Goal: Task Accomplishment & Management: Manage account settings

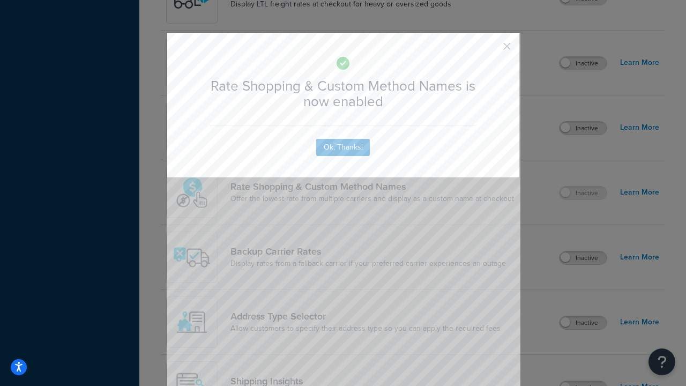
click at [491, 49] on button "button" at bounding box center [491, 50] width 3 height 3
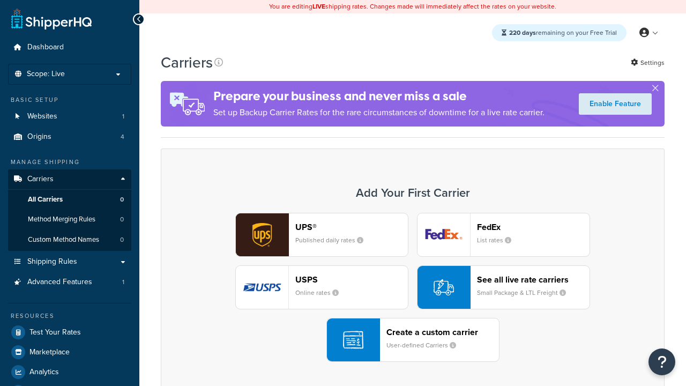
click at [413, 287] on div "UPS® Published daily rates FedEx List rates USPS Online rates See all live rate…" at bounding box center [412, 287] width 481 height 149
click at [503, 287] on div "See all live rate carriers Small Package & LTL Freight" at bounding box center [533, 287] width 113 height 26
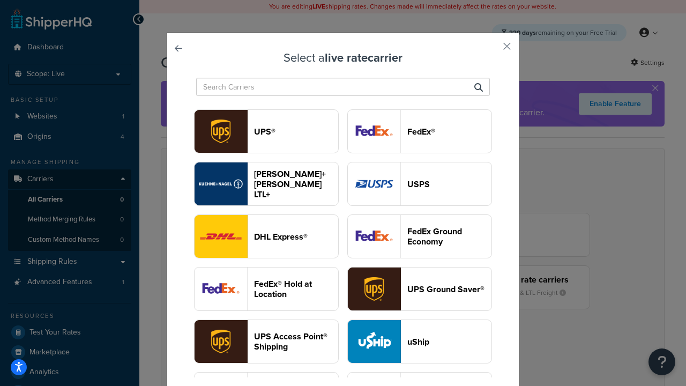
click at [420, 184] on header "USPS" at bounding box center [449, 184] width 84 height 10
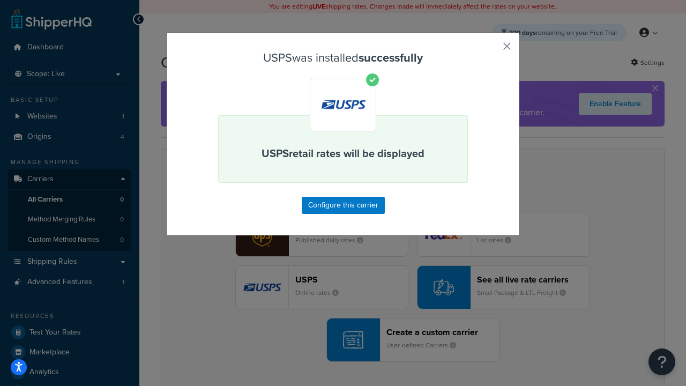
click at [491, 50] on button "button" at bounding box center [491, 50] width 3 height 3
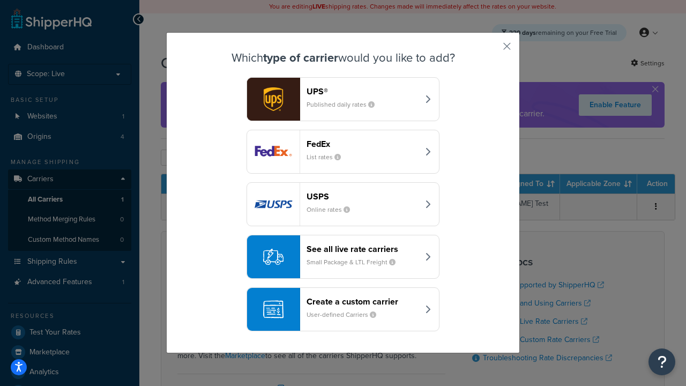
click at [343, 257] on div "See all live rate carriers Small Package & LTL Freight" at bounding box center [363, 257] width 112 height 26
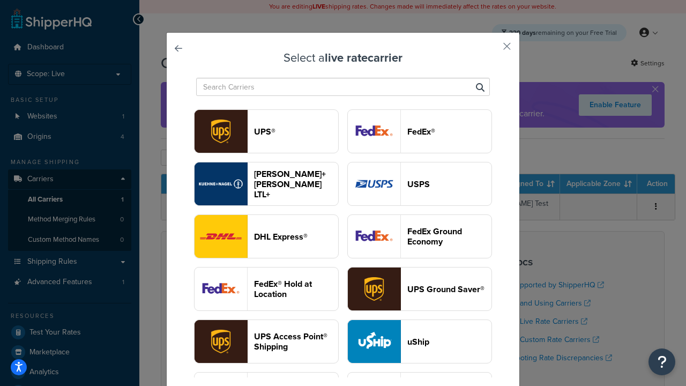
click at [420, 131] on header "FedEx®" at bounding box center [449, 132] width 84 height 10
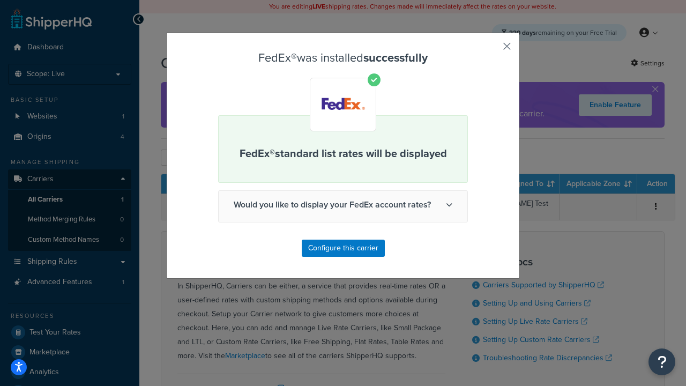
click at [491, 50] on button "button" at bounding box center [491, 50] width 3 height 3
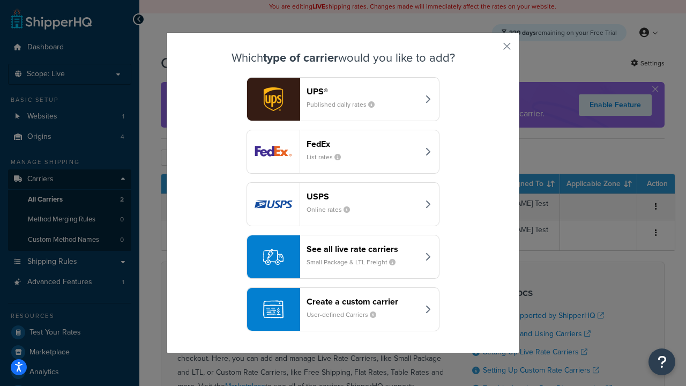
click at [343, 257] on div "See all live rate carriers Small Package & LTL Freight" at bounding box center [363, 257] width 112 height 26
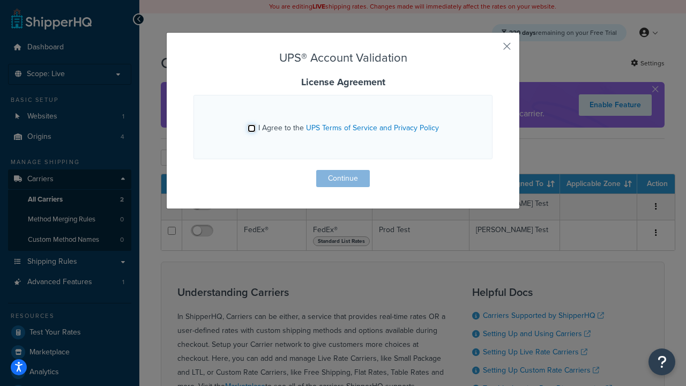
click at [251, 128] on input "I Agree to the UPS Terms of Service and Privacy Policy" at bounding box center [252, 128] width 8 height 8
checkbox input "true"
click at [343, 179] on button "Continue" at bounding box center [343, 178] width 54 height 17
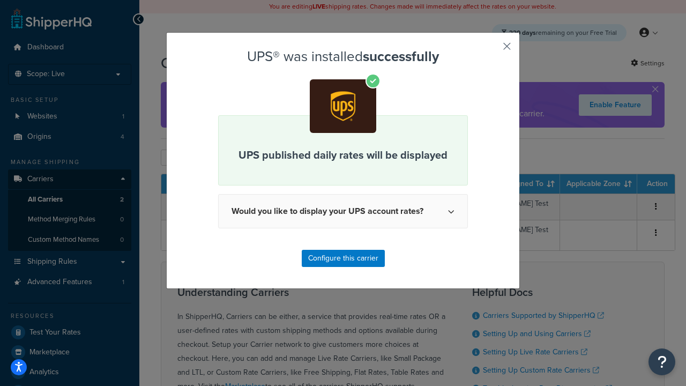
click at [491, 50] on button "button" at bounding box center [491, 50] width 3 height 3
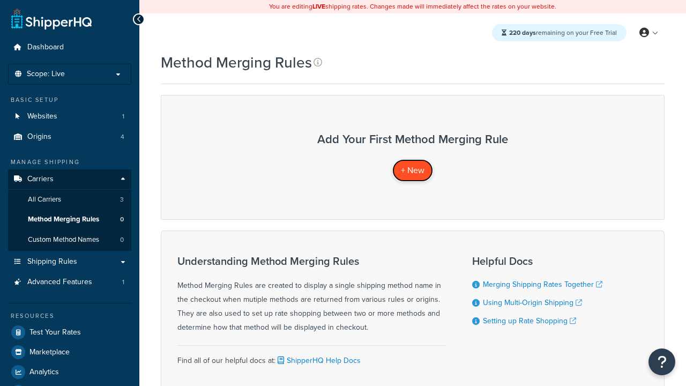
click at [413, 170] on span "+ New" at bounding box center [413, 170] width 24 height 12
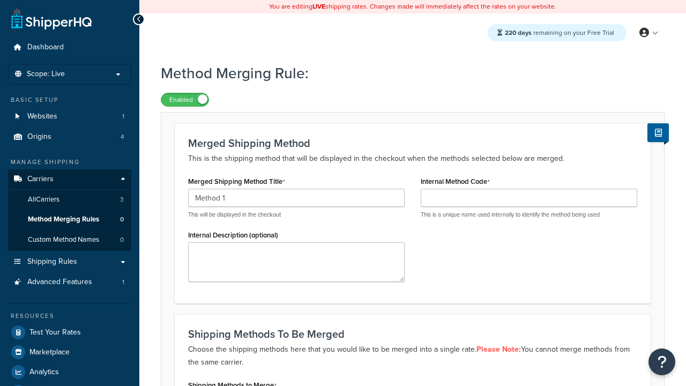
type input "Method 1"
type input "001"
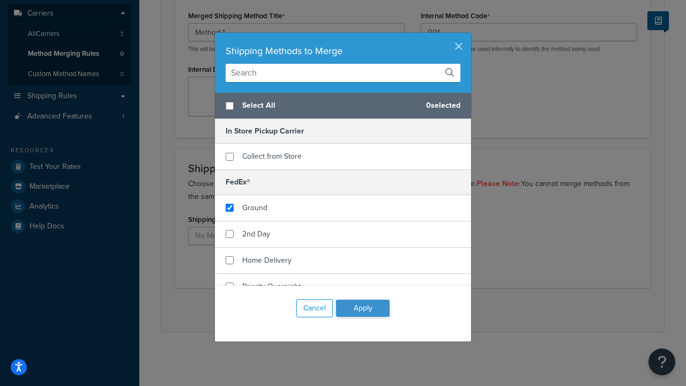
click at [255, 207] on span "Ground" at bounding box center [254, 207] width 25 height 11
checkbox input "true"
click at [363, 308] on button "Apply" at bounding box center [363, 308] width 54 height 17
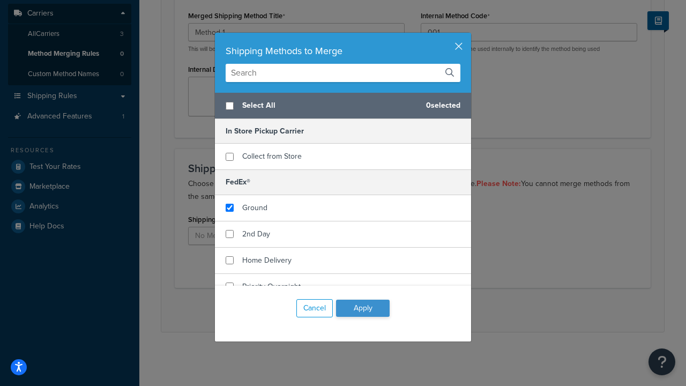
scroll to position [0, 0]
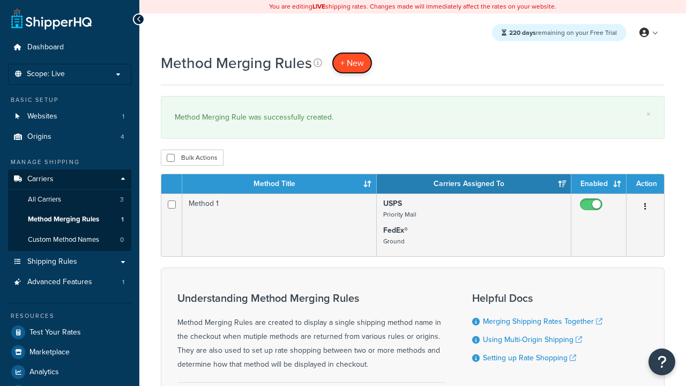
click at [352, 63] on span "+ New" at bounding box center [352, 63] width 24 height 12
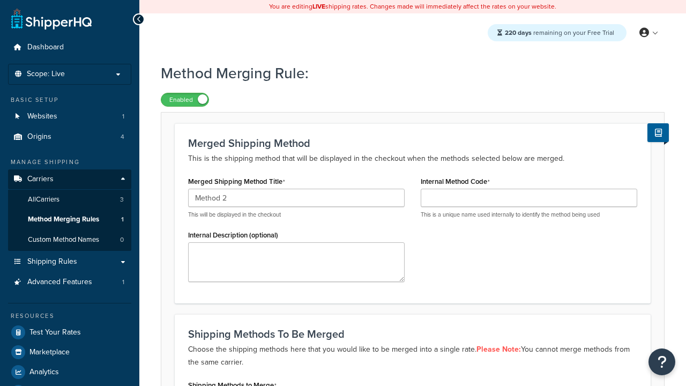
type input "Method 2"
type input "002"
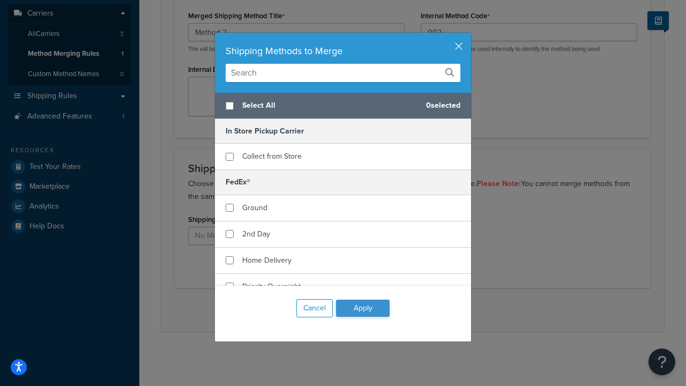
checkbox input "true"
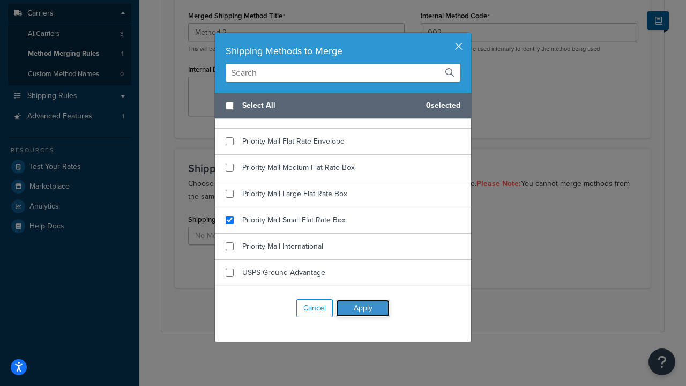
click at [363, 308] on button "Apply" at bounding box center [363, 308] width 54 height 17
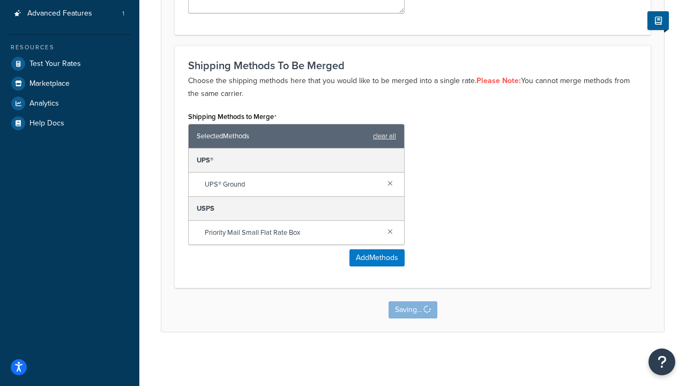
scroll to position [0, 0]
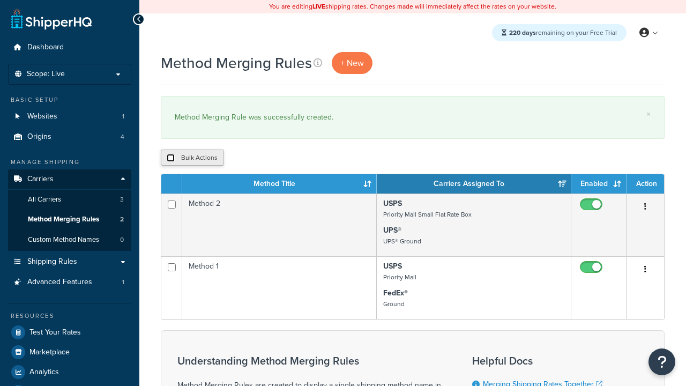
click at [170, 158] on input "checkbox" at bounding box center [171, 158] width 8 height 8
checkbox input "true"
click at [246, 158] on button "Duplicate" at bounding box center [245, 158] width 45 height 16
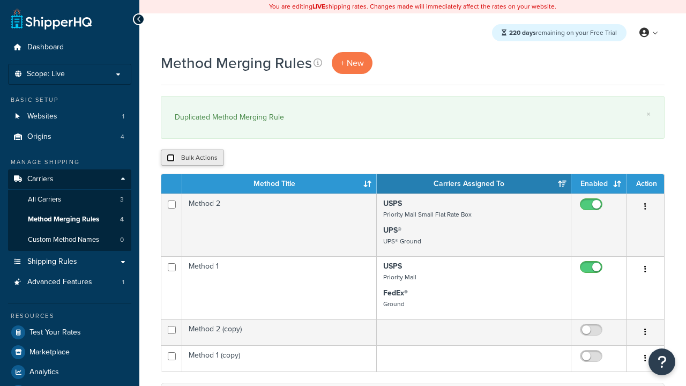
click at [170, 158] on input "checkbox" at bounding box center [171, 158] width 8 height 8
checkbox input "true"
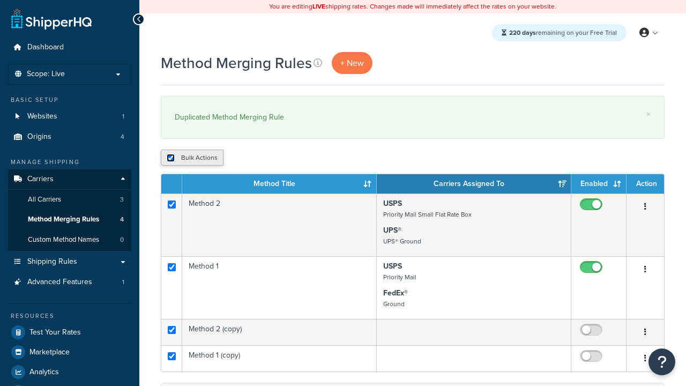
checkbox input "true"
click at [0, 0] on button "Delete" at bounding box center [0, 0] width 0 height 0
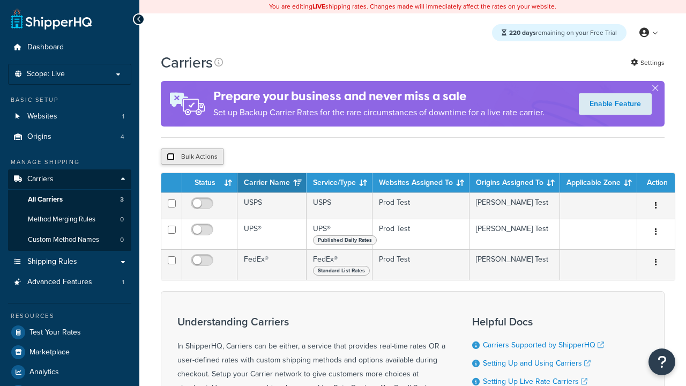
click at [170, 158] on input "checkbox" at bounding box center [171, 157] width 8 height 8
checkbox input "true"
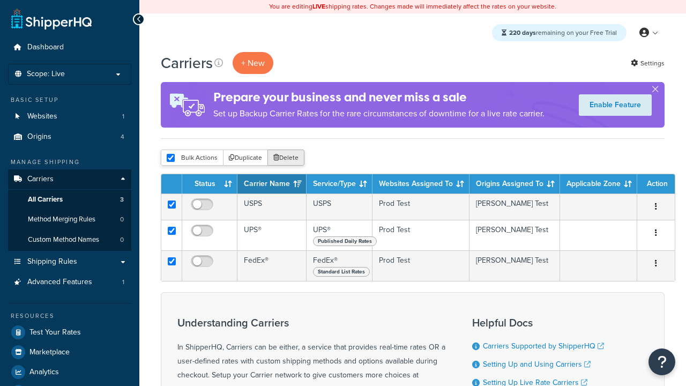
click at [288, 158] on button "Delete" at bounding box center [285, 158] width 37 height 16
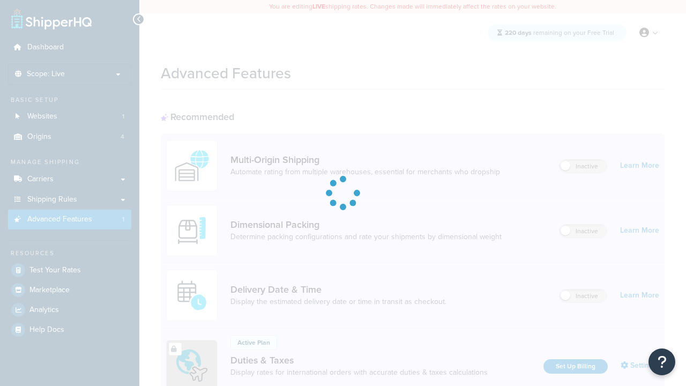
scroll to position [477, 0]
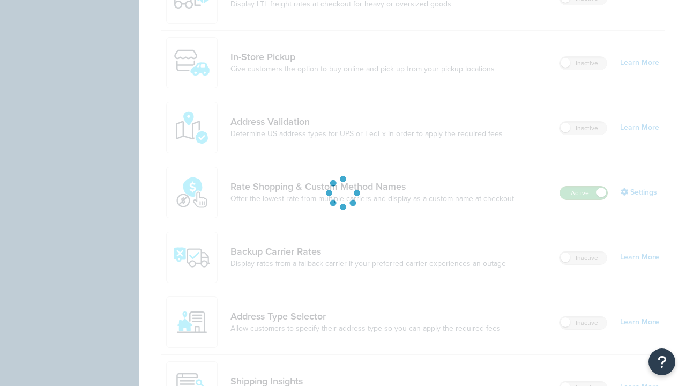
click at [584, 193] on label "Active" at bounding box center [583, 193] width 47 height 13
